Goal: Navigation & Orientation: Understand site structure

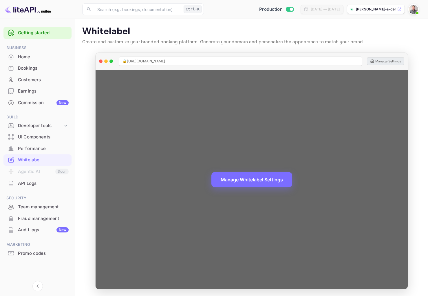
click at [382, 62] on button "Manage Settings" at bounding box center [385, 61] width 37 height 8
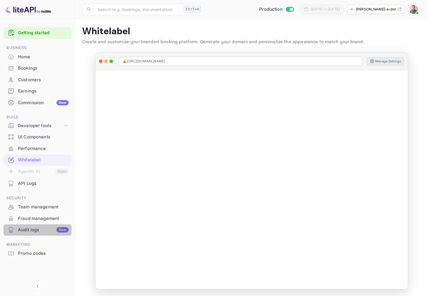
click at [34, 232] on div "Audit logs New" at bounding box center [43, 229] width 51 height 7
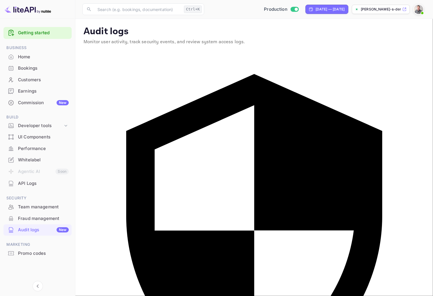
click at [25, 181] on div "API Logs" at bounding box center [43, 183] width 51 height 7
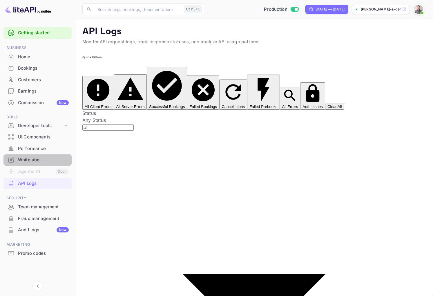
click at [26, 159] on div "Whitelabel" at bounding box center [43, 160] width 51 height 7
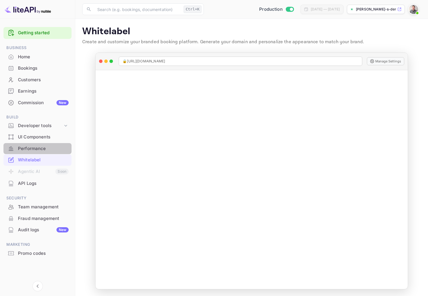
click at [24, 146] on div "Performance" at bounding box center [43, 148] width 51 height 7
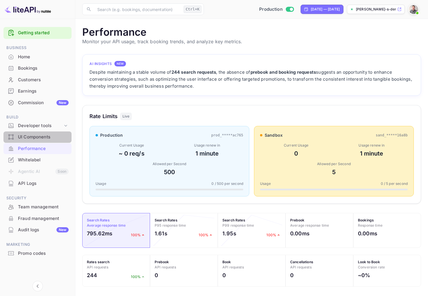
click at [34, 136] on div "UI Components" at bounding box center [43, 137] width 51 height 7
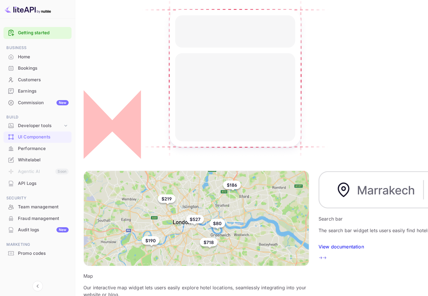
scroll to position [87, 0]
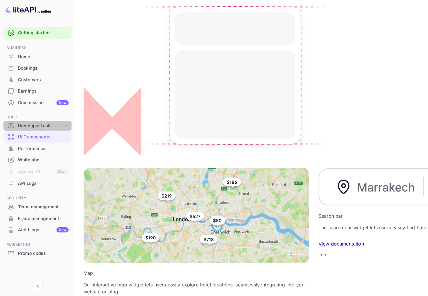
click at [37, 123] on div "Developer tools" at bounding box center [40, 125] width 45 height 7
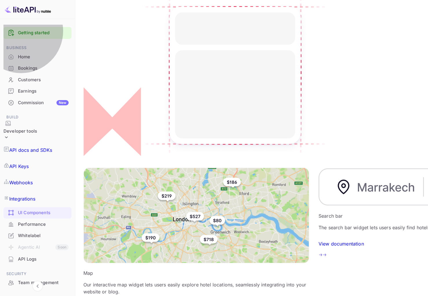
click at [28, 195] on p "Integrations" at bounding box center [22, 198] width 26 height 7
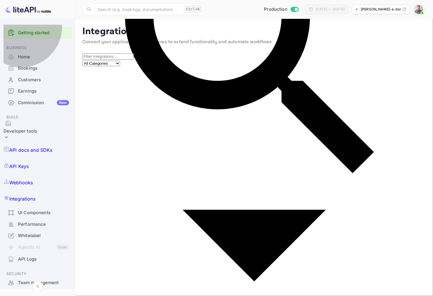
click at [28, 179] on p "Webhooks" at bounding box center [20, 182] width 23 height 7
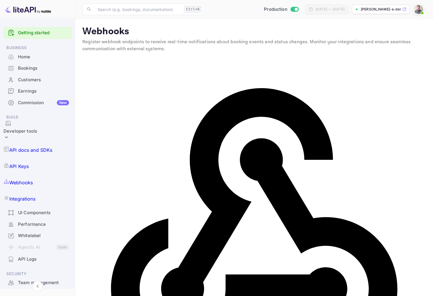
click at [20, 57] on div "Home" at bounding box center [43, 57] width 51 height 7
